Goal: Task Accomplishment & Management: Complete application form

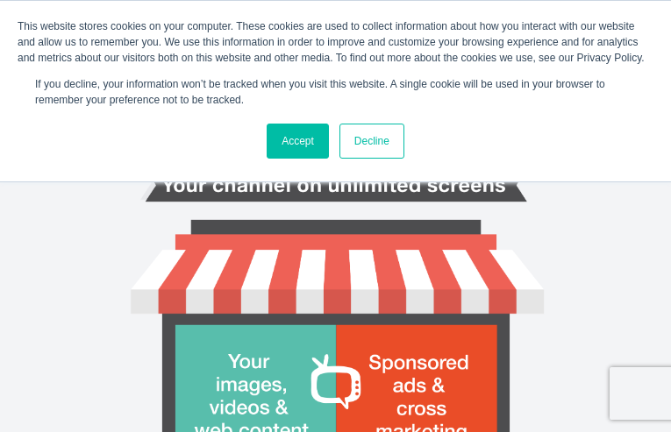
type input "oZFTzNOWuSaEmXMD"
type input "hroes1492@gmail.com"
type input "WxjYTMdJTGqEMB"
type input "JtoZiFJQRI"
type input "ZeSaPASo"
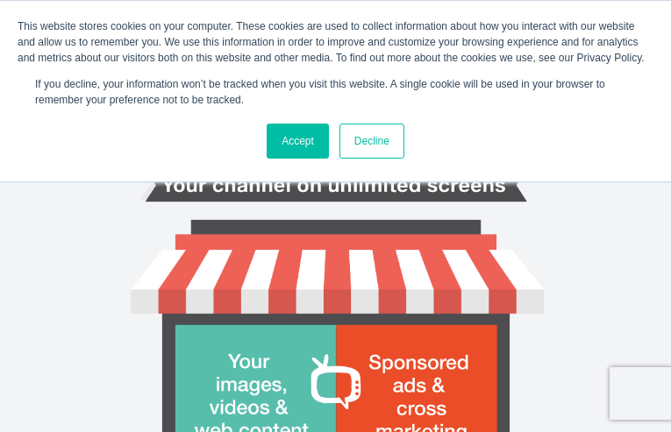
type input "MnmmndGbdWcXpnD"
type input "2076571273"
